Goal: Find specific page/section: Find specific page/section

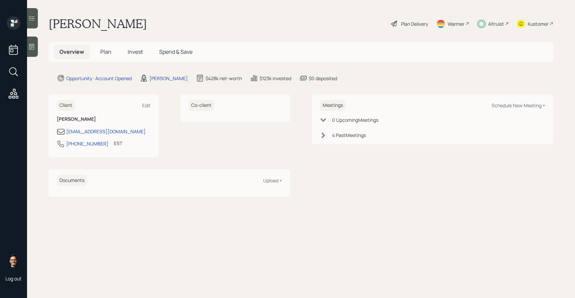
click at [35, 24] on div at bounding box center [32, 18] width 11 height 20
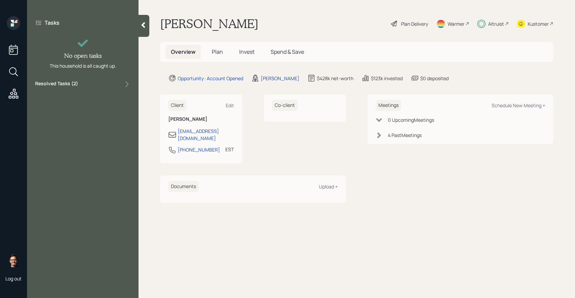
click at [69, 81] on label "Resolved Tasks ( 2 )" at bounding box center [56, 84] width 43 height 8
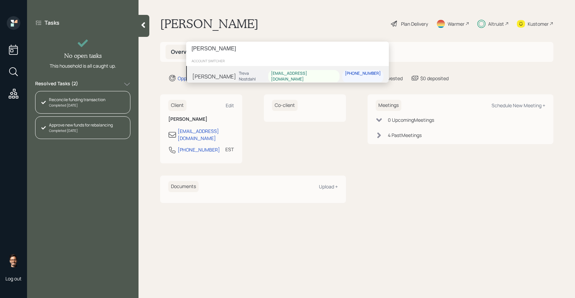
type input "[PERSON_NAME]"
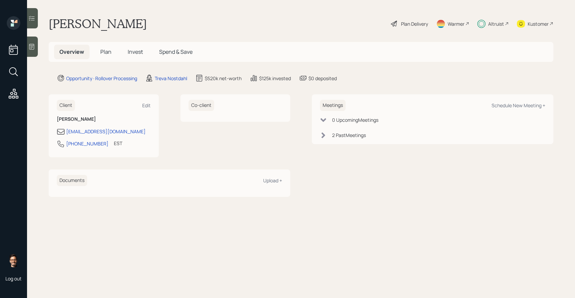
click at [129, 48] on span "Invest" at bounding box center [135, 51] width 15 height 7
